Goal: Navigation & Orientation: Find specific page/section

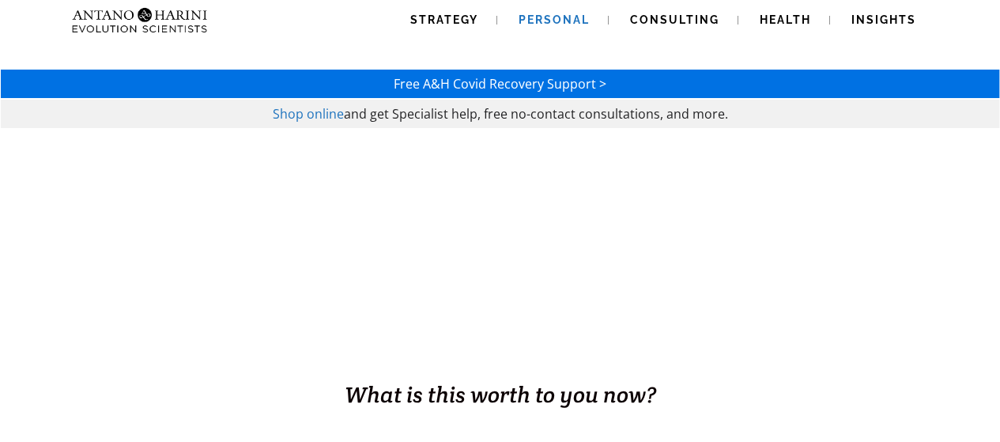
click at [533, 22] on span "Personal" at bounding box center [553, 19] width 71 height 13
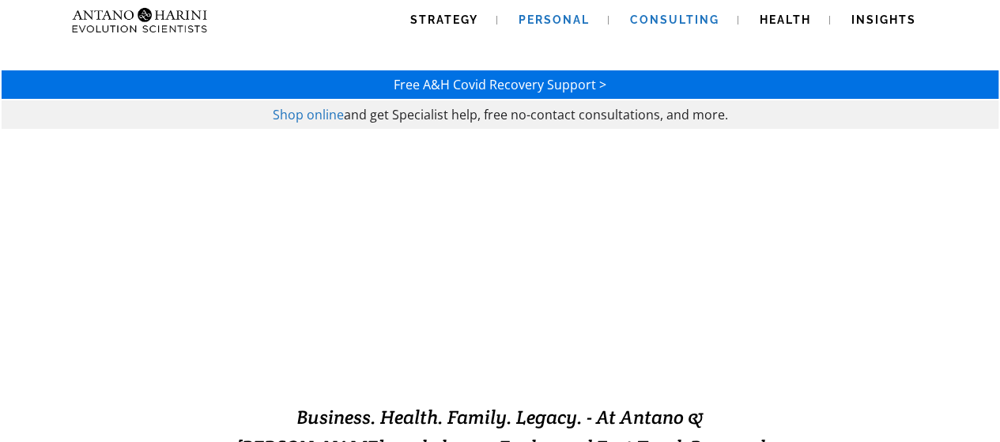
click at [669, 22] on span "Consulting" at bounding box center [674, 19] width 89 height 13
